Goal: Information Seeking & Learning: Learn about a topic

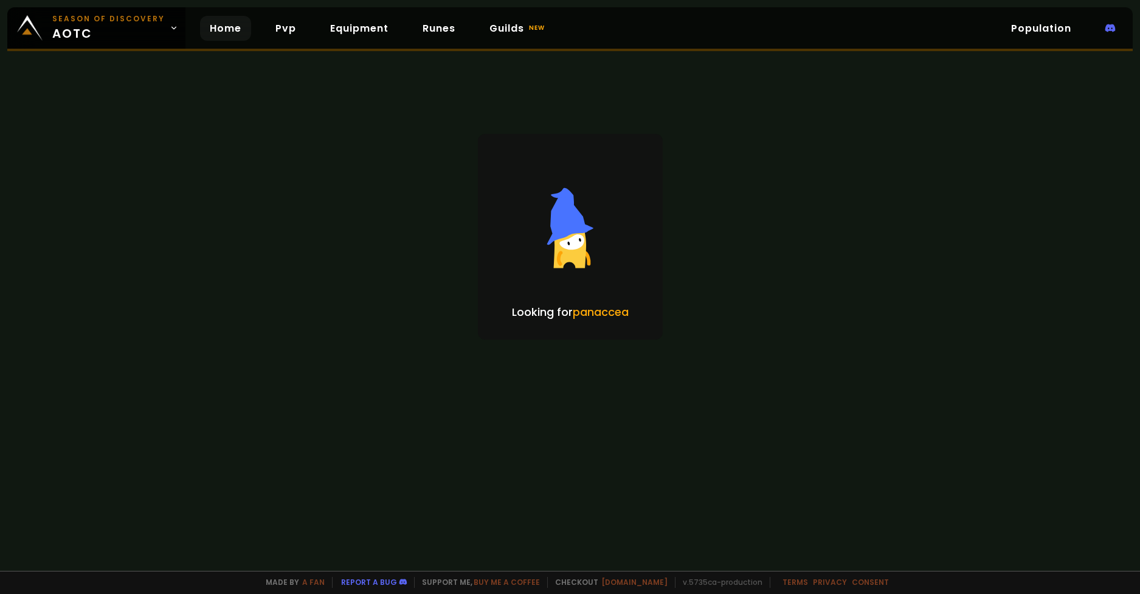
click at [212, 27] on link "Home" at bounding box center [225, 28] width 51 height 25
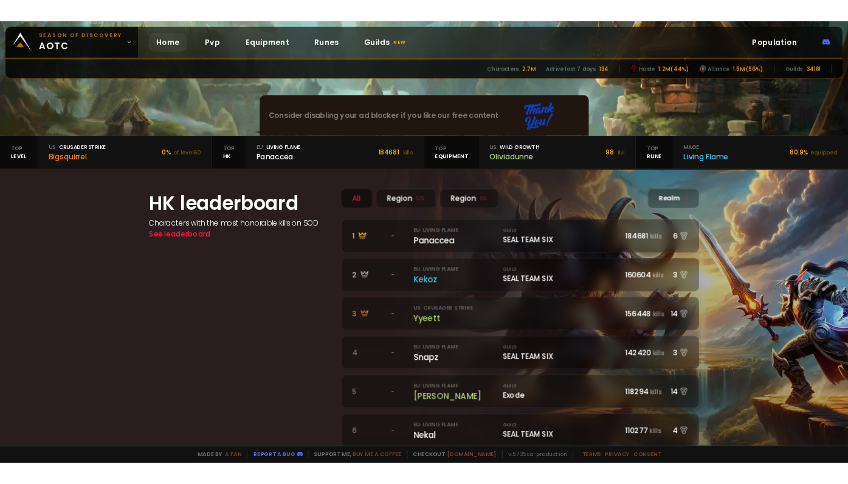
scroll to position [205, 0]
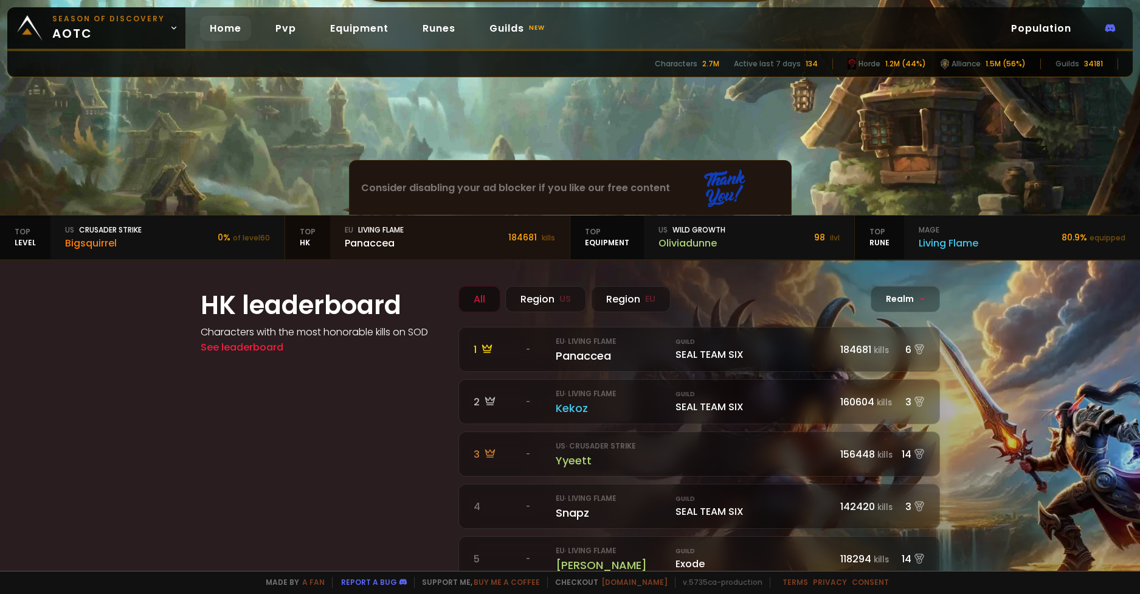
click at [462, 229] on link "Top HK eu Living Flame Panaccea 184681 kills" at bounding box center [427, 237] width 285 height 44
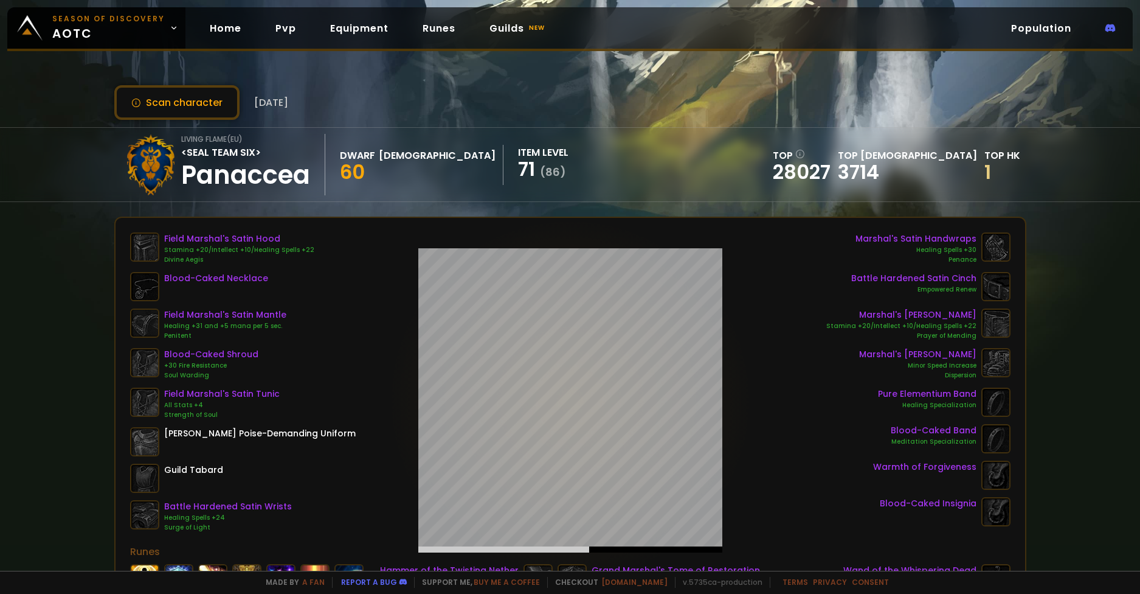
click at [211, 175] on div "Living Flame ( eu ) <SEAL TEAM SIX> Panaccea" at bounding box center [253, 164] width 144 height 61
click at [204, 174] on div "Panaccea" at bounding box center [245, 175] width 129 height 30
drag, startPoint x: 204, startPoint y: 174, endPoint x: 280, endPoint y: 503, distance: 337.8
click at [204, 174] on div "Panaccea" at bounding box center [245, 175] width 129 height 30
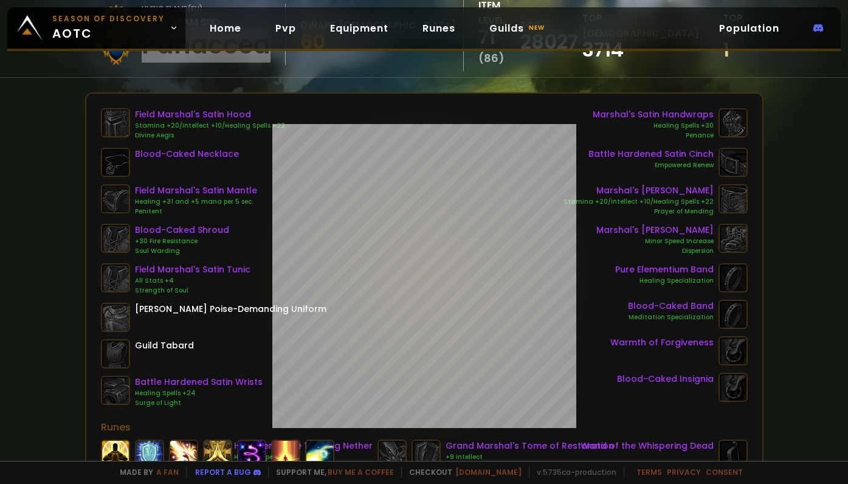
scroll to position [132, 0]
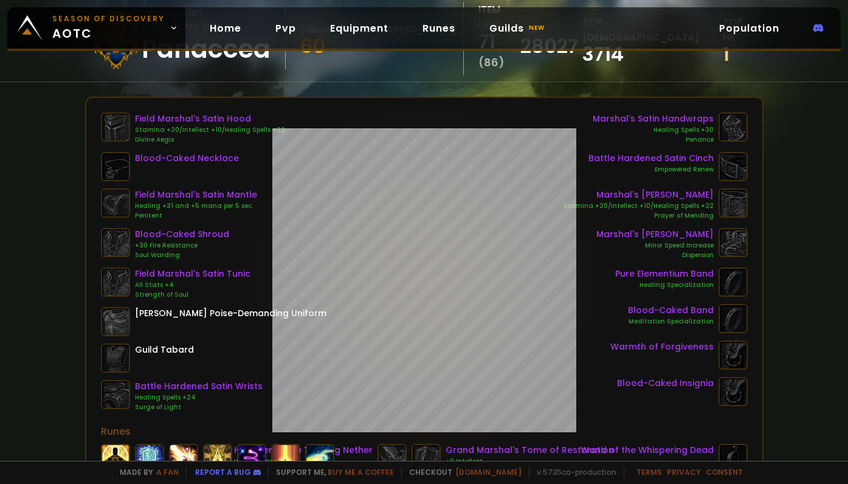
click at [629, 251] on div "Field Marshal's Satin Hood Stamina +20/Intellect +10/Healing Spells +22 Divine …" at bounding box center [424, 346] width 679 height 498
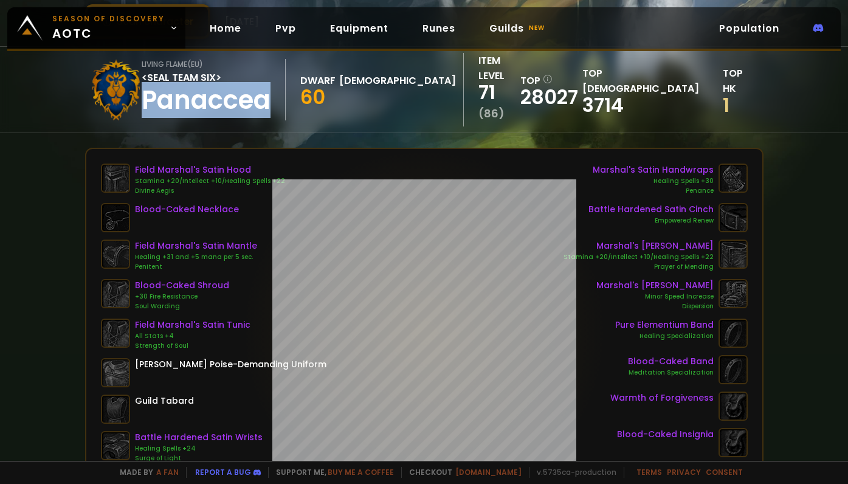
scroll to position [71, 0]
